Goal: Information Seeking & Learning: Learn about a topic

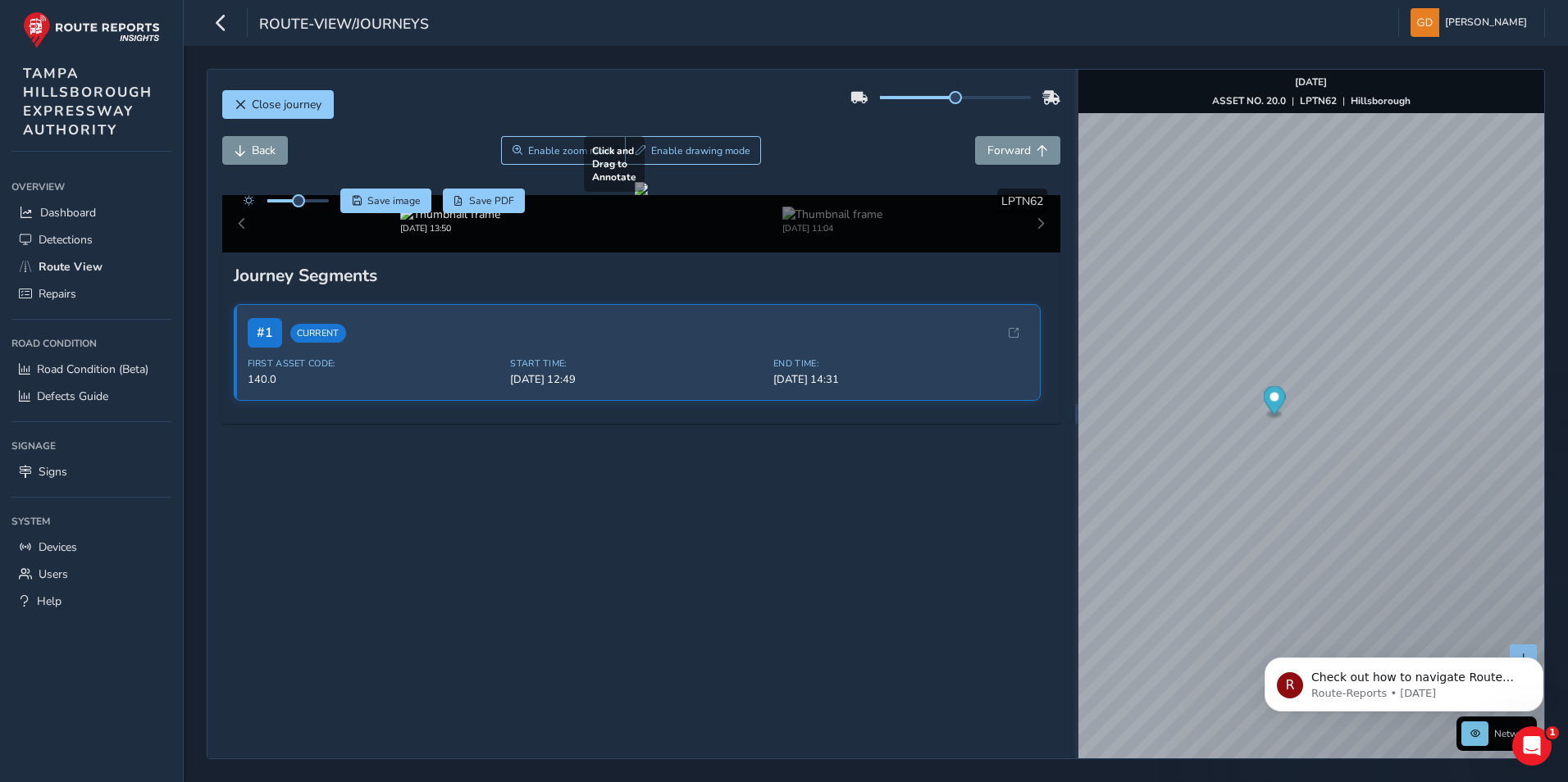
click at [635, 195] on div at bounding box center [641, 188] width 13 height 13
